Goal: Task Accomplishment & Management: Complete application form

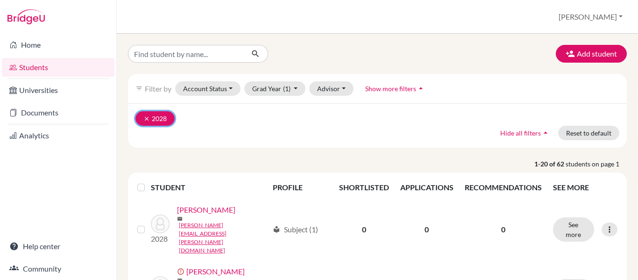
click at [142, 116] on button "clear 2028" at bounding box center [154, 118] width 39 height 14
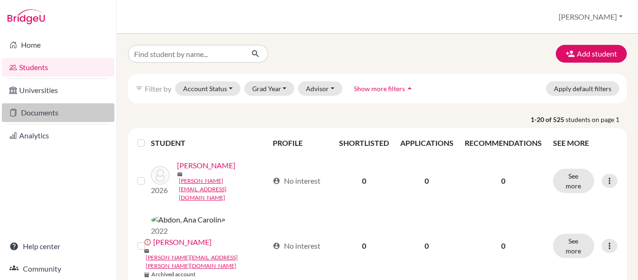
click at [45, 111] on link "Documents" at bounding box center [58, 112] width 113 height 19
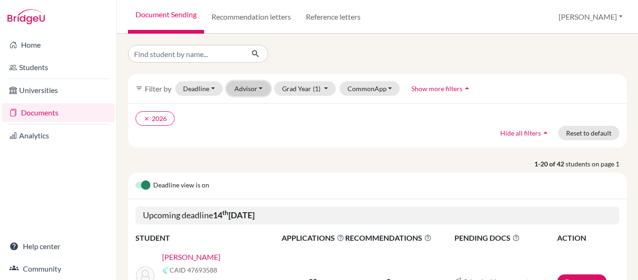
click at [245, 89] on button "Advisor" at bounding box center [249, 88] width 44 height 14
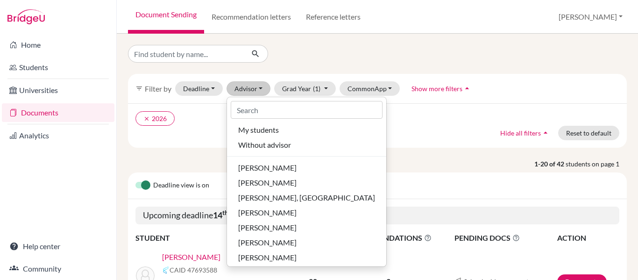
click at [436, 129] on div "clear 2026 Hide all filters arrow_drop_up Reset to default" at bounding box center [377, 125] width 499 height 44
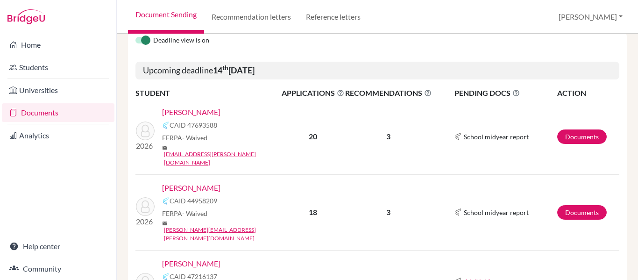
scroll to position [187, 0]
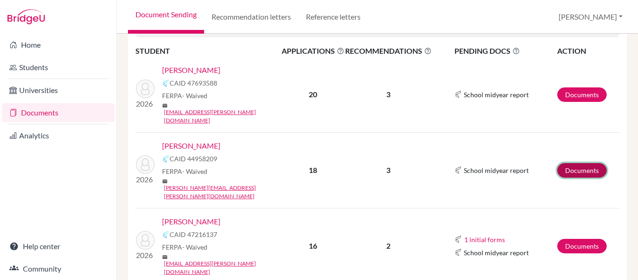
click at [577, 163] on link "Documents" at bounding box center [582, 170] width 50 height 14
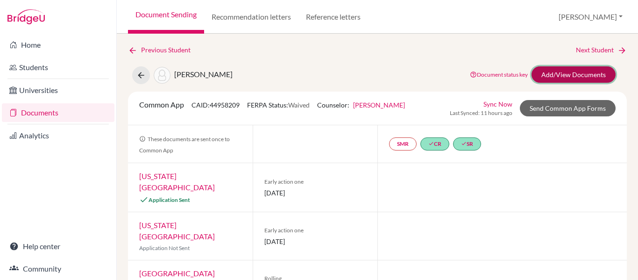
click at [549, 71] on link "Add/View Documents" at bounding box center [574, 74] width 84 height 16
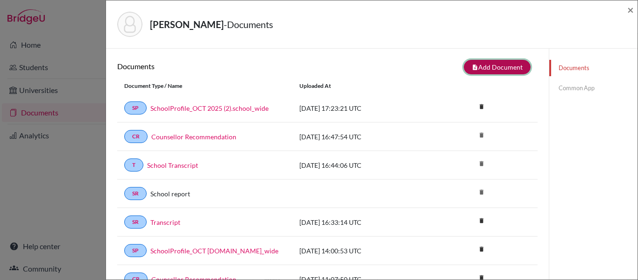
click at [496, 68] on button "note_add Add Document" at bounding box center [497, 67] width 67 height 14
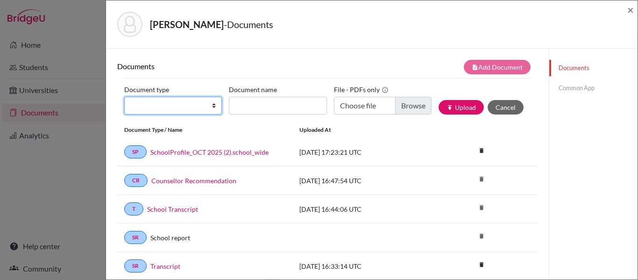
click at [184, 101] on select "Change explanation for Common App reports Counselor recommendation Internationa…" at bounding box center [173, 106] width 98 height 18
select select "39"
click at [124, 97] on select "Change explanation for Common App reports Counselor recommendation Internationa…" at bounding box center [173, 106] width 98 height 18
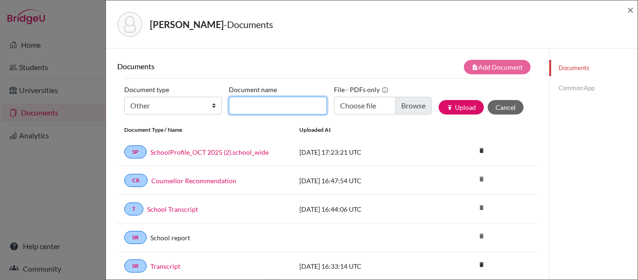
click at [251, 103] on input "Document name" at bounding box center [278, 106] width 98 height 18
type input "SAT result"
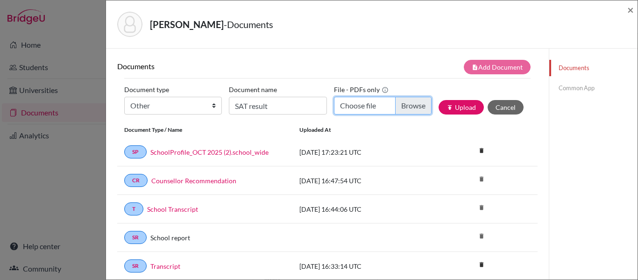
click at [411, 103] on input "Choose file" at bounding box center [383, 106] width 98 height 18
type input "C:\fakepath\SAT Report - December 2024 - Julia Sawaia.pdf"
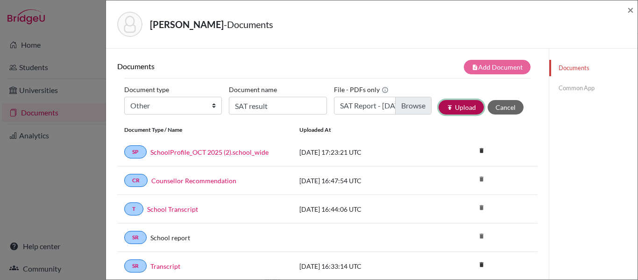
click at [459, 105] on button "publish Upload" at bounding box center [461, 107] width 45 height 14
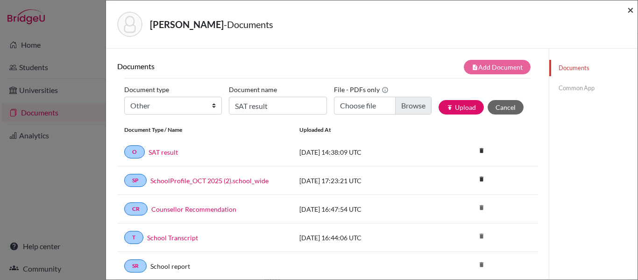
click at [629, 9] on span "×" at bounding box center [630, 10] width 7 height 14
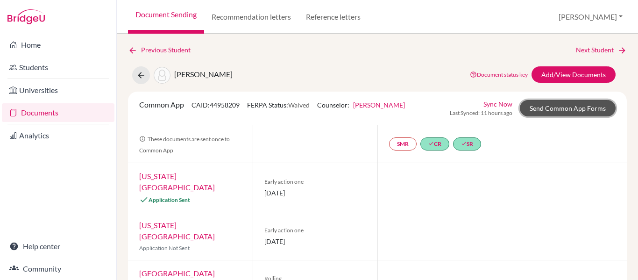
click at [561, 108] on link "Send Common App Forms" at bounding box center [568, 108] width 96 height 16
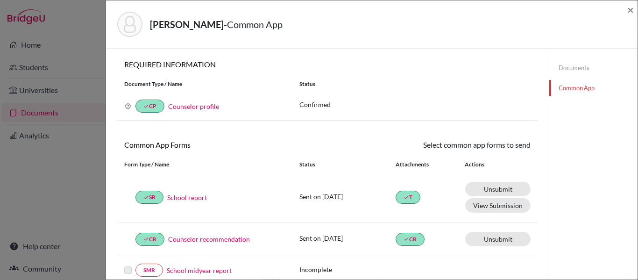
click at [570, 68] on link "Documents" at bounding box center [593, 68] width 88 height 16
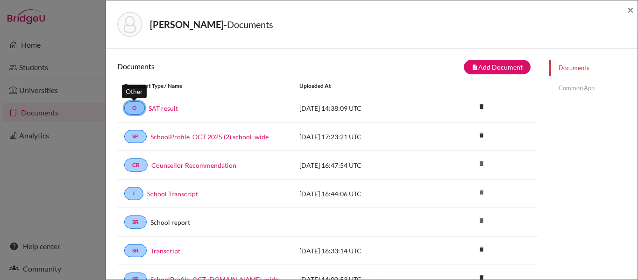
click at [135, 104] on link "O" at bounding box center [134, 107] width 21 height 13
click at [570, 92] on link "Common App" at bounding box center [593, 88] width 88 height 16
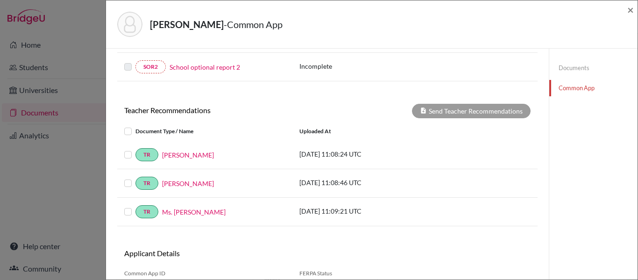
scroll to position [336, 0]
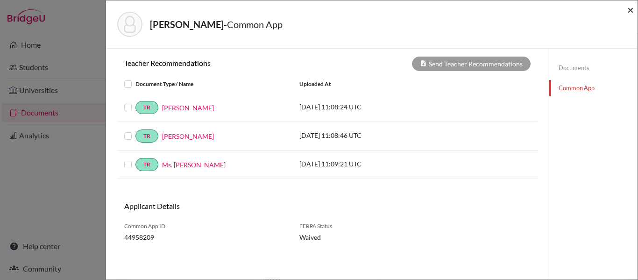
click at [633, 12] on span "×" at bounding box center [630, 10] width 7 height 14
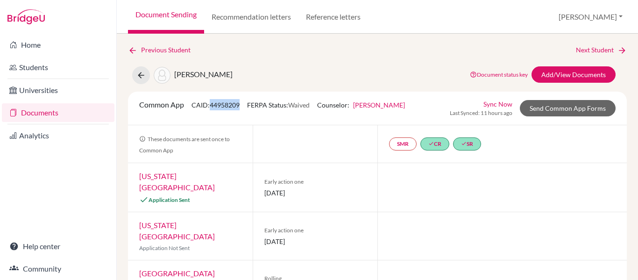
drag, startPoint x: 241, startPoint y: 104, endPoint x: 213, endPoint y: 100, distance: 28.3
click at [213, 100] on div "Common App CAID: 44958209 FERPA Status: Waived Counselor: Paula Lameu First Nam…" at bounding box center [272, 108] width 280 height 18
copy span "44958209"
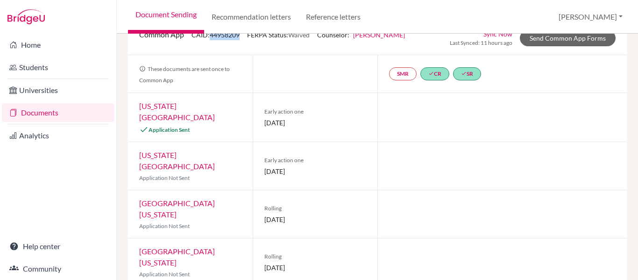
scroll to position [24, 0]
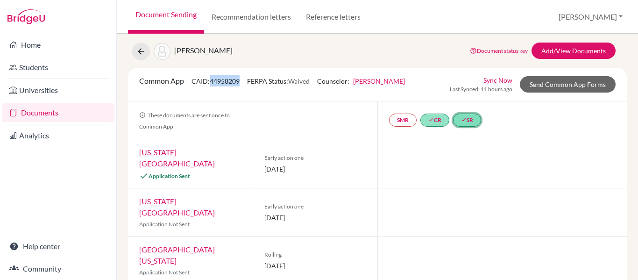
click at [461, 120] on icon "done" at bounding box center [464, 120] width 6 height 6
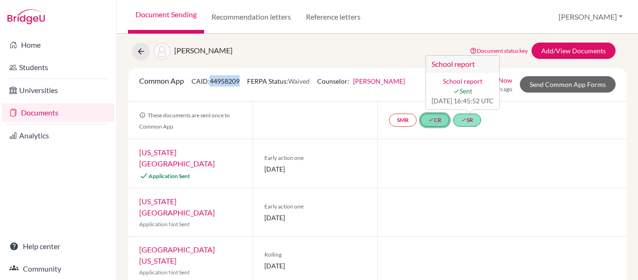
click at [428, 119] on icon "done" at bounding box center [431, 120] width 6 height 6
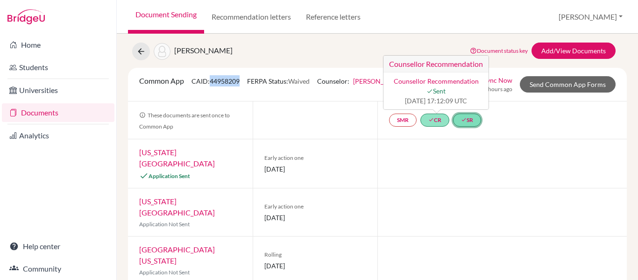
click at [466, 123] on link "done SR" at bounding box center [467, 120] width 28 height 13
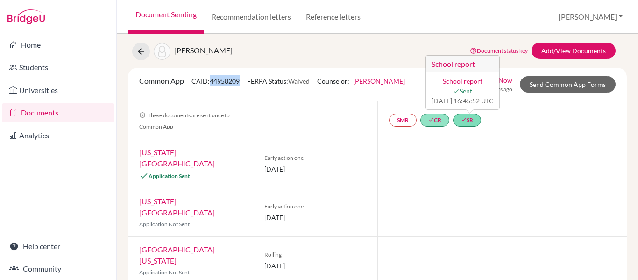
click at [468, 84] on link "School report" at bounding box center [463, 81] width 40 height 8
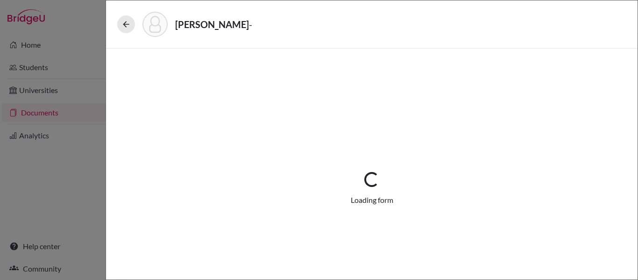
select select "1"
select select "689512"
select select "0"
select select "1"
select select "4"
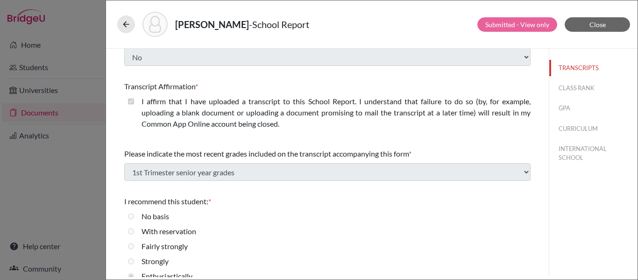
scroll to position [174, 0]
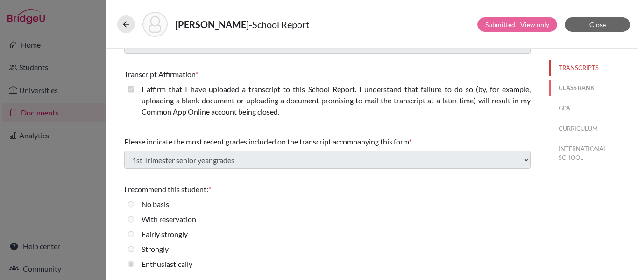
click at [566, 87] on button "CLASS RANK" at bounding box center [593, 88] width 88 height 16
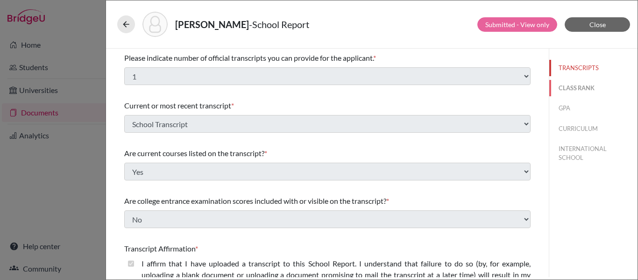
select select "5"
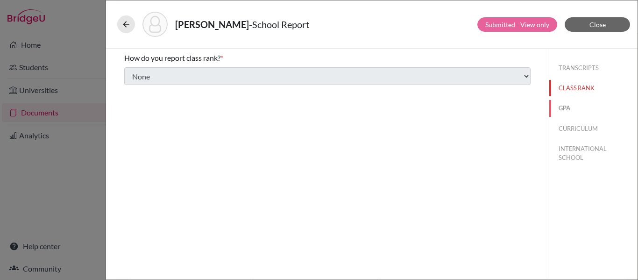
click at [566, 111] on button "GPA" at bounding box center [593, 108] width 88 height 16
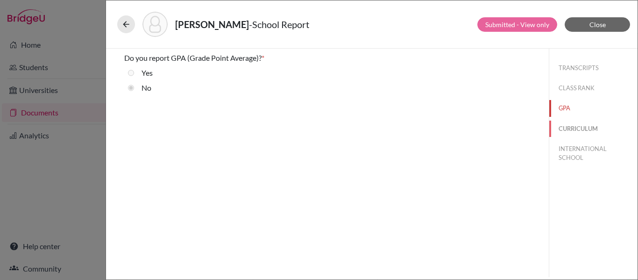
click at [577, 127] on button "CURRICULUM" at bounding box center [593, 129] width 88 height 16
select select "3"
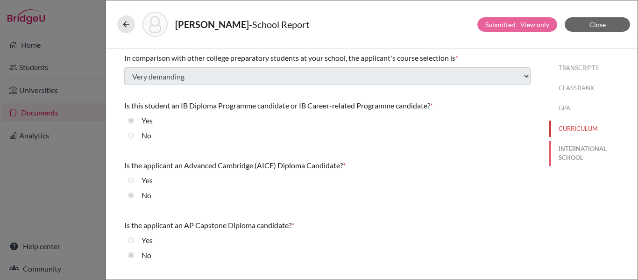
click at [578, 149] on button "INTERNATIONAL SCHOOL" at bounding box center [593, 153] width 88 height 25
radio input "true"
select select "14"
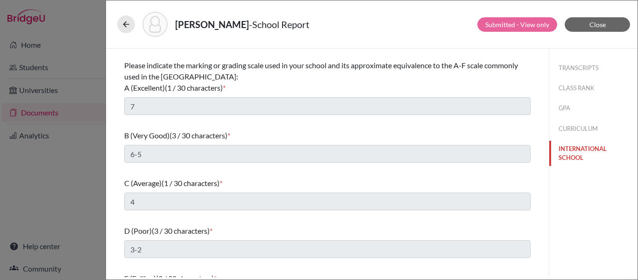
scroll to position [155, 0]
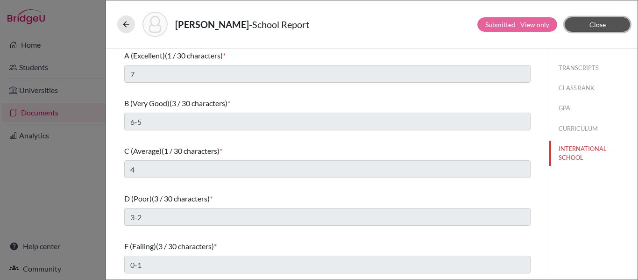
click at [582, 24] on button "Close" at bounding box center [597, 24] width 65 height 14
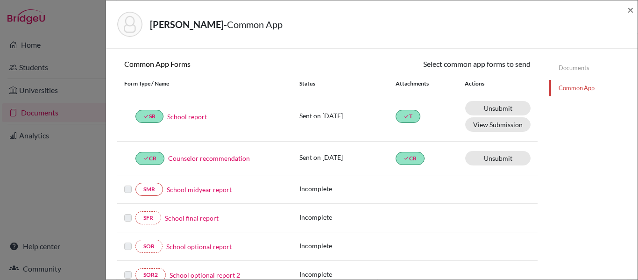
scroll to position [56, 0]
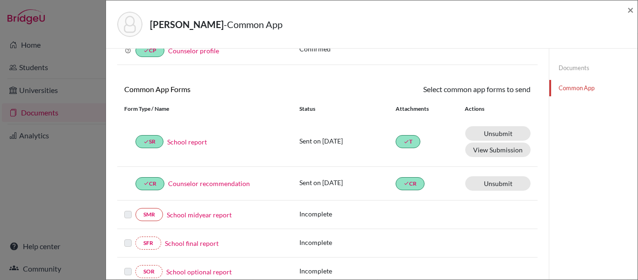
click at [191, 142] on link "School report" at bounding box center [187, 142] width 40 height 10
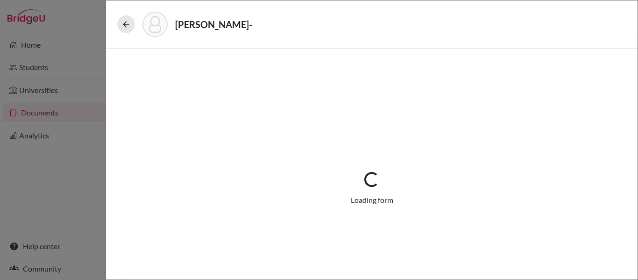
select select "1"
select select "689512"
select select "0"
select select "1"
select select "4"
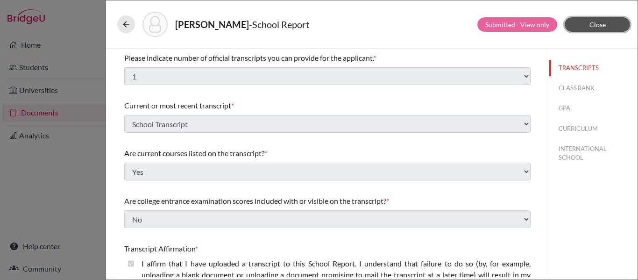
click at [598, 25] on span "Close" at bounding box center [598, 25] width 16 height 8
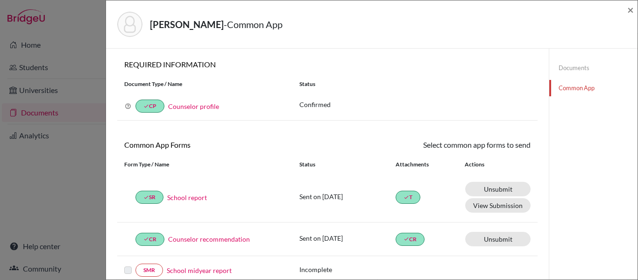
click at [576, 65] on link "Documents" at bounding box center [593, 68] width 88 height 16
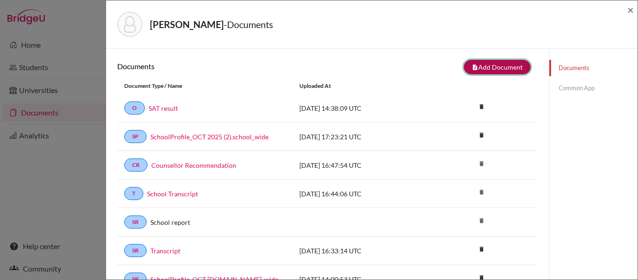
click at [496, 63] on button "note_add Add Document" at bounding box center [497, 67] width 67 height 14
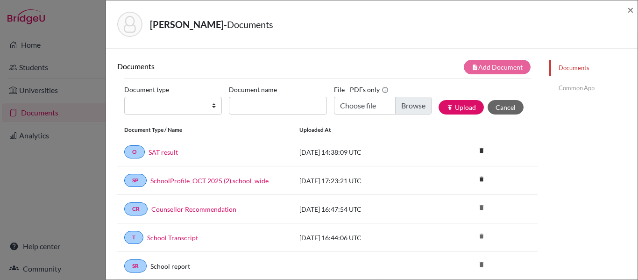
scroll to position [47, 0]
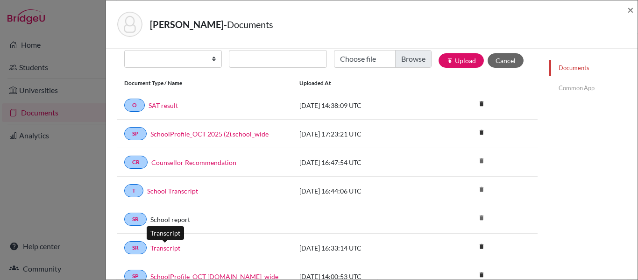
click at [164, 249] on link "Transcript" at bounding box center [165, 248] width 30 height 10
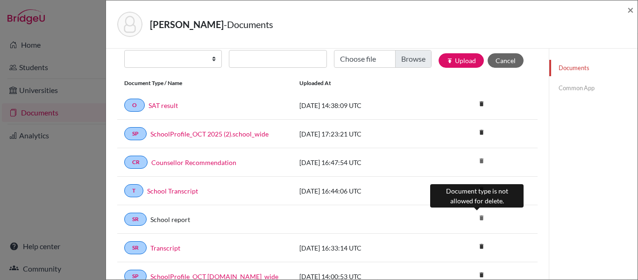
click at [475, 218] on icon "delete" at bounding box center [482, 218] width 14 height 14
click at [476, 214] on icon "delete" at bounding box center [482, 218] width 14 height 14
